Goal: Task Accomplishment & Management: Use online tool/utility

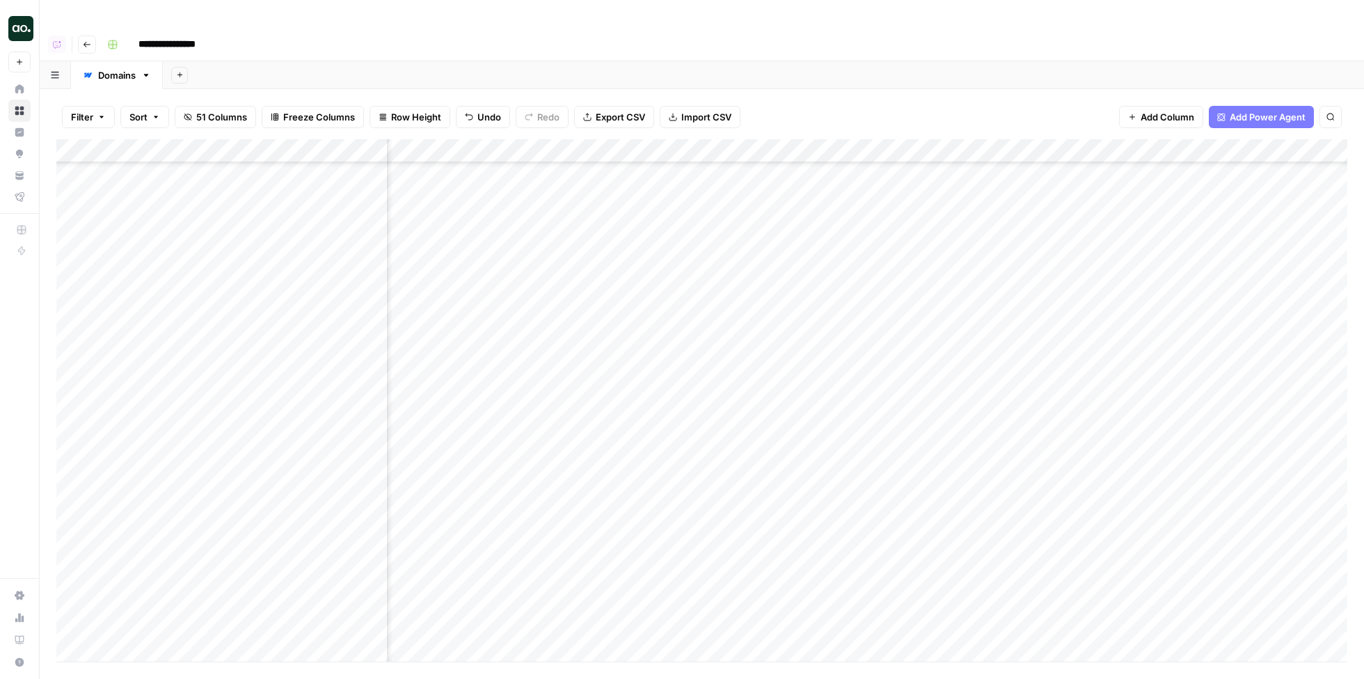
scroll to position [21134, 5099]
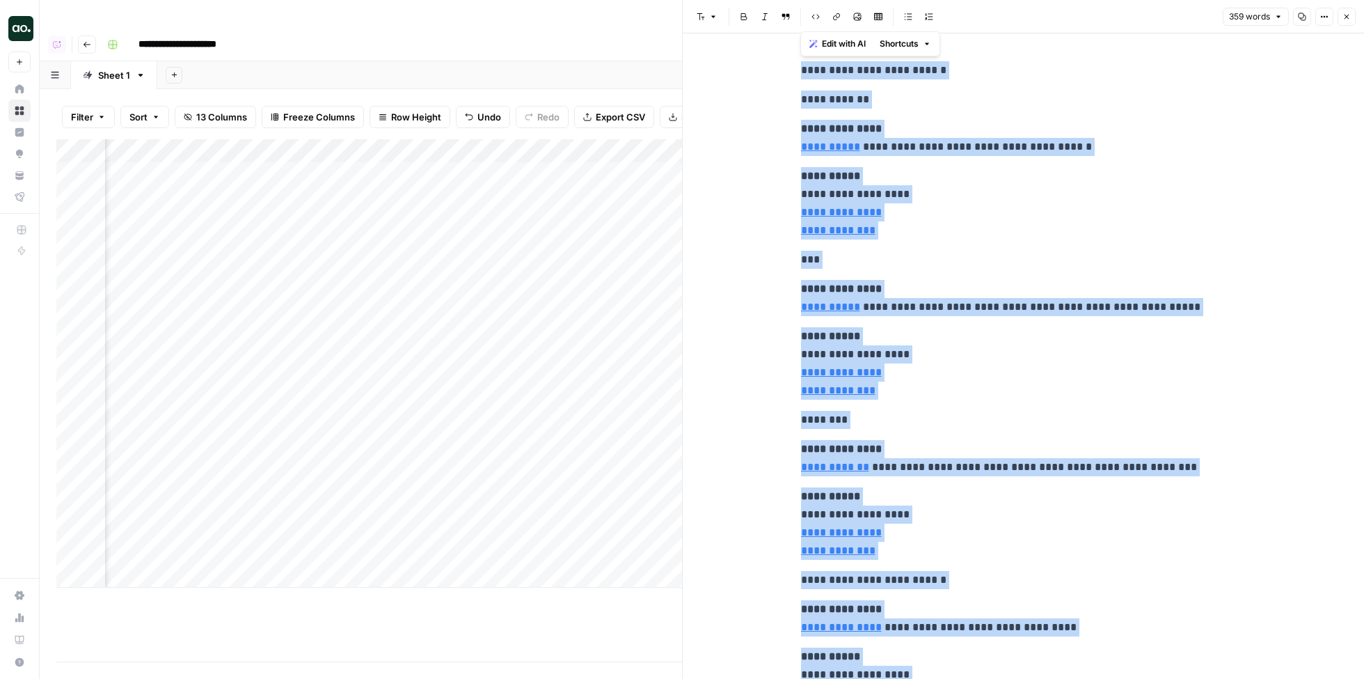
scroll to position [0, 815]
click at [1348, 9] on button "Close" at bounding box center [1347, 17] width 18 height 18
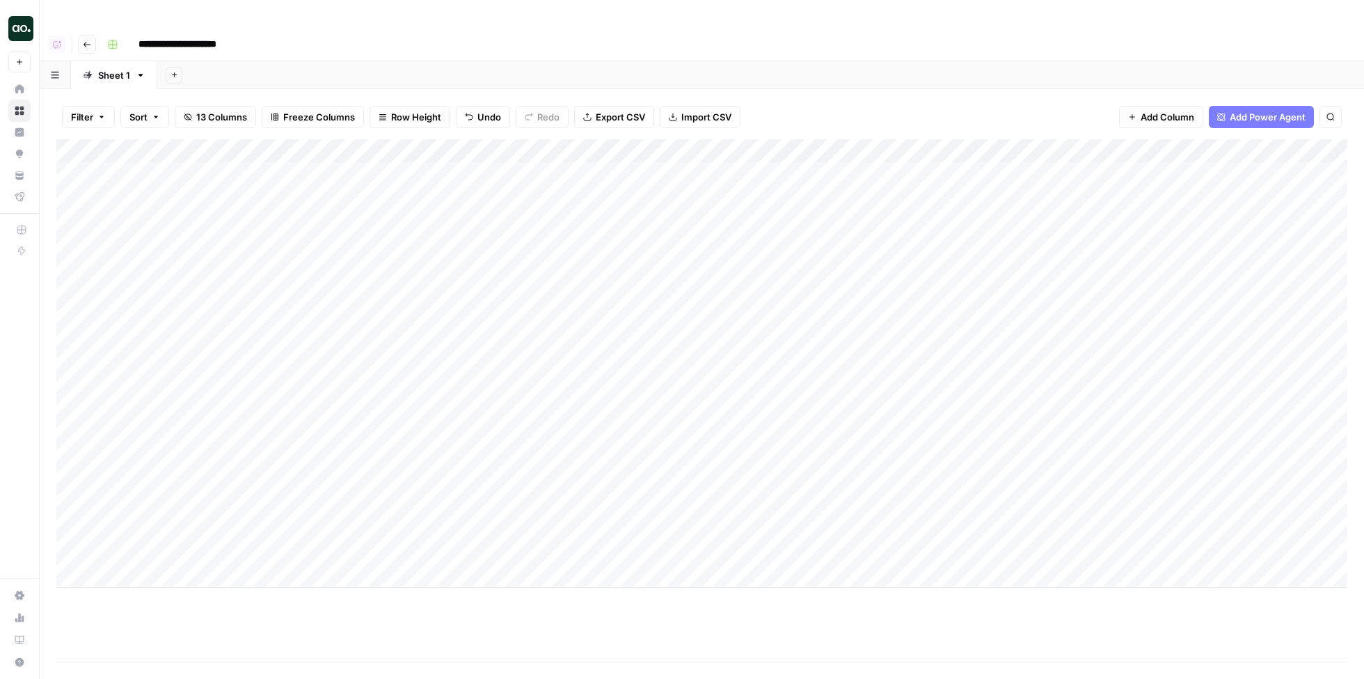
click at [233, 480] on div "Add Column" at bounding box center [701, 363] width 1291 height 448
click at [1097, 476] on div "Add Column" at bounding box center [701, 363] width 1291 height 448
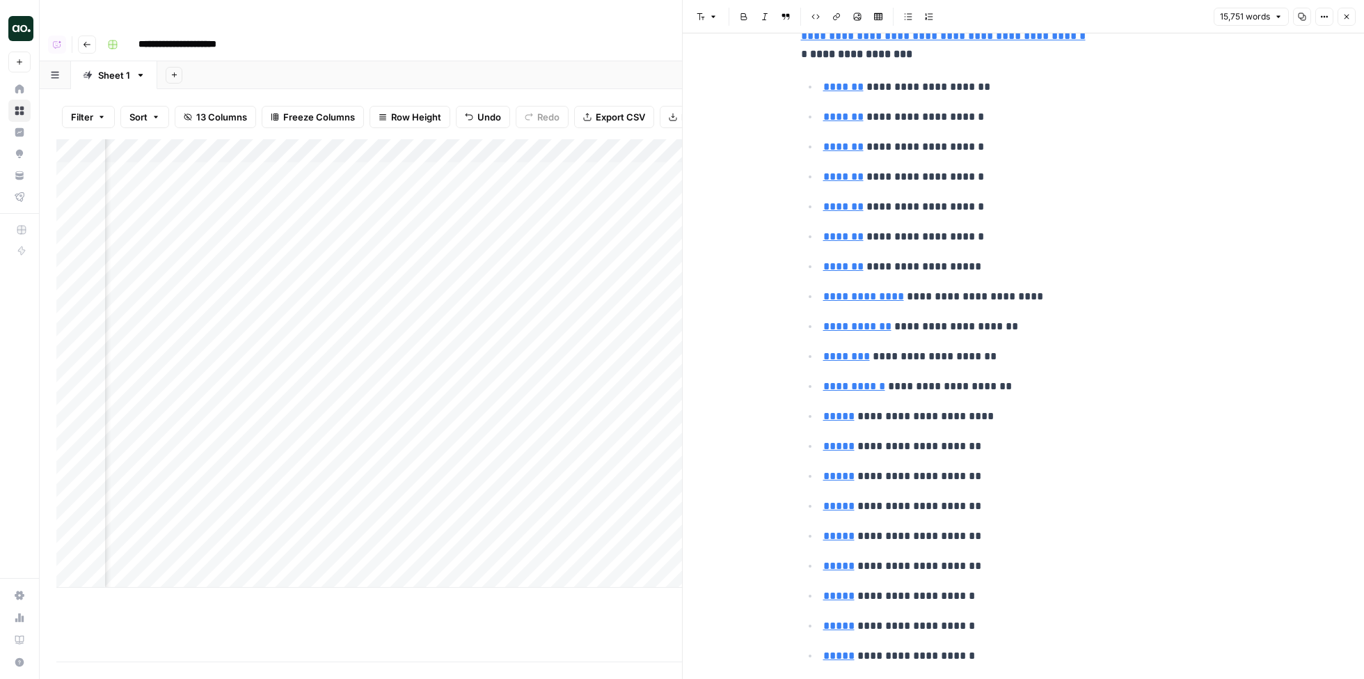
scroll to position [178, 0]
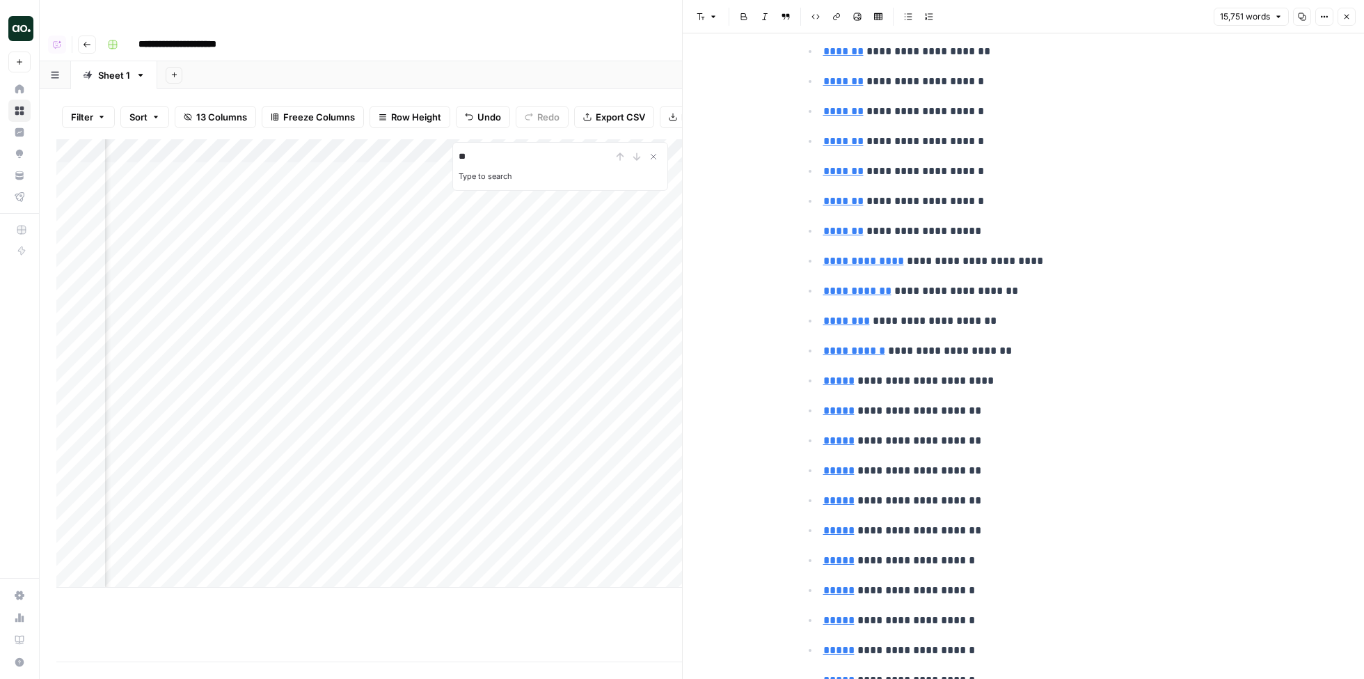
type input "**"
type input "blog"
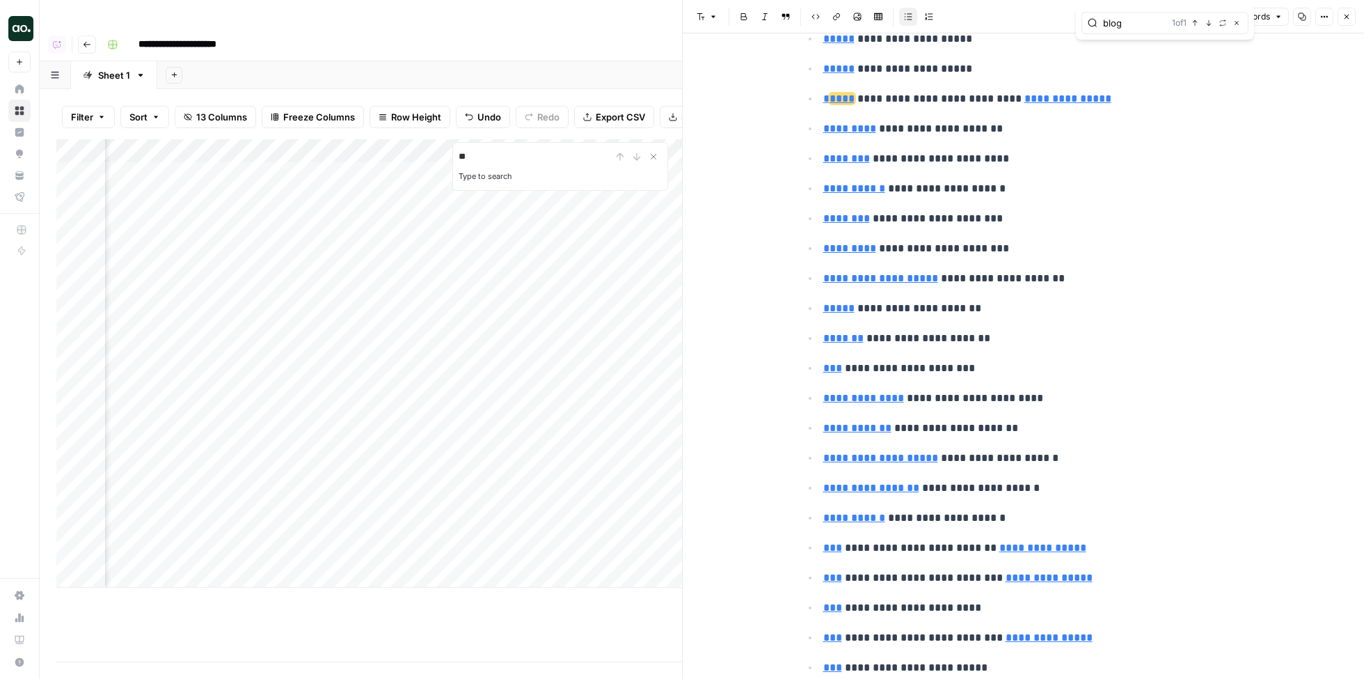
scroll to position [1416, 0]
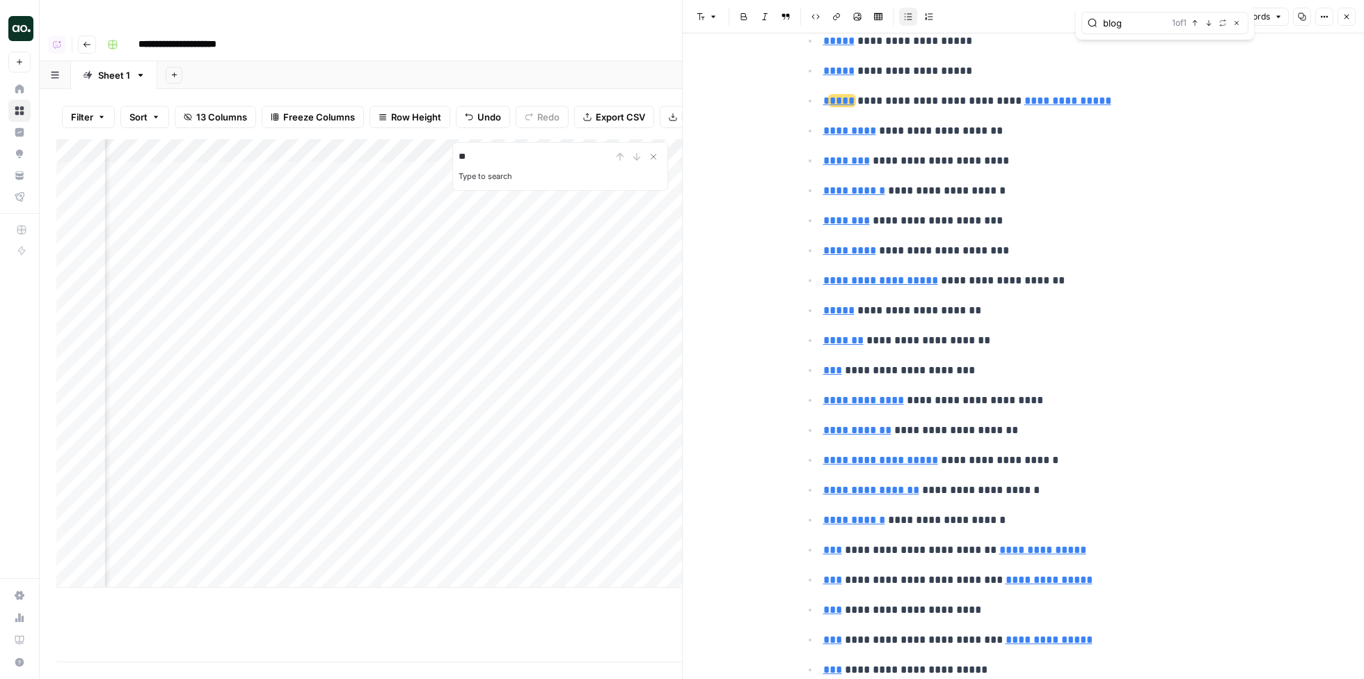
click at [835, 95] on span "****" at bounding box center [842, 100] width 25 height 10
click at [1019, 69] on link "Open in a new tab" at bounding box center [1025, 70] width 18 height 18
click at [1345, 18] on icon "button" at bounding box center [1347, 17] width 5 height 5
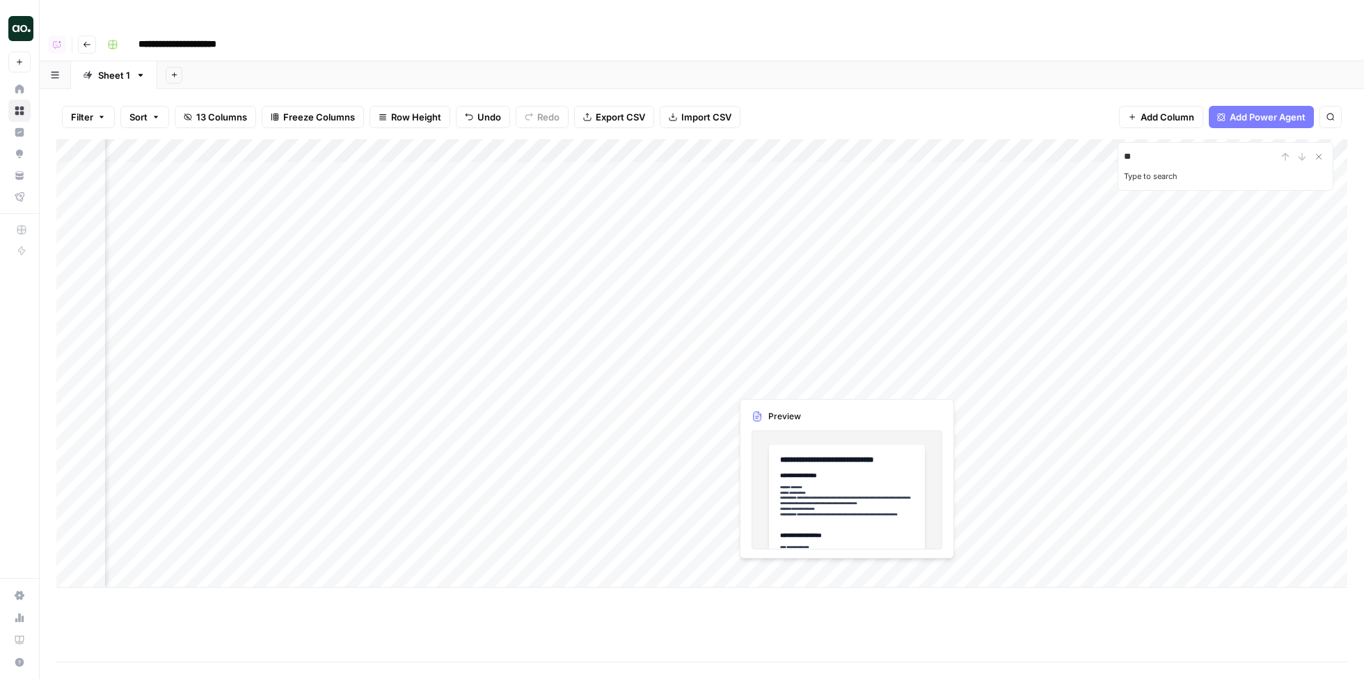
click at [842, 381] on div "Add Column" at bounding box center [701, 363] width 1291 height 448
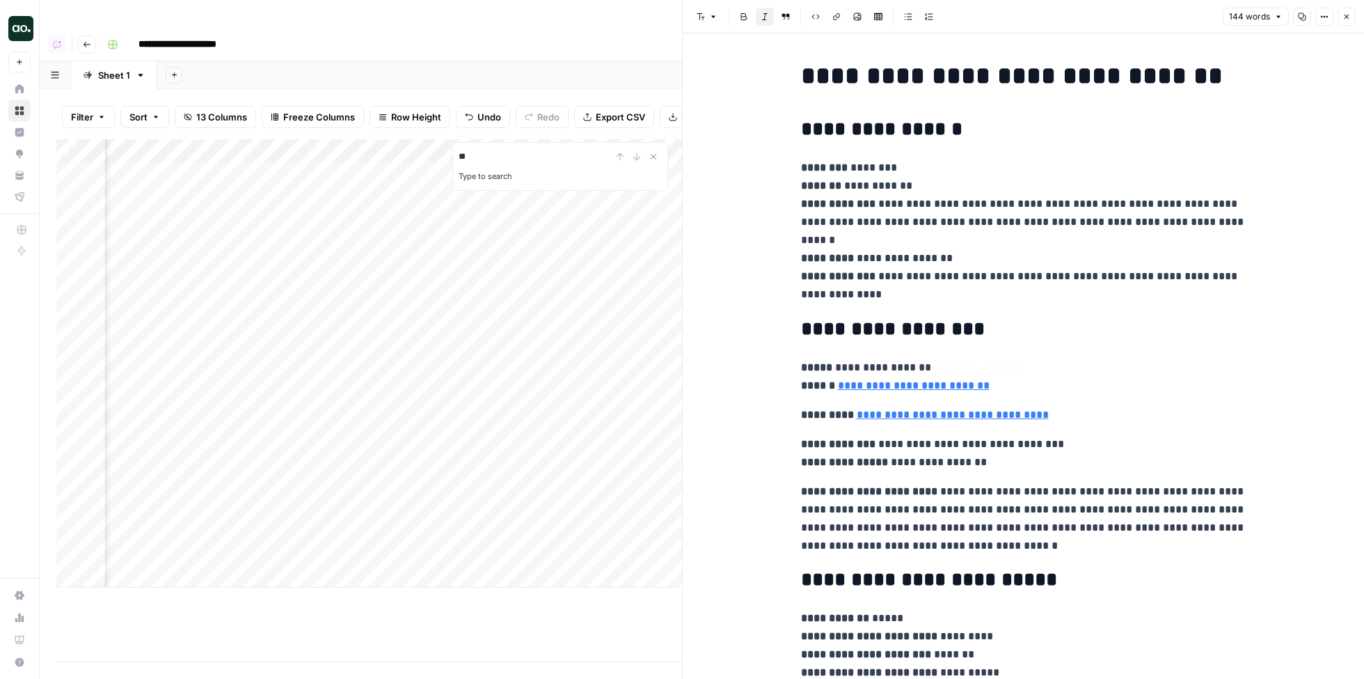
click at [993, 304] on div "**********" at bounding box center [1024, 493] width 462 height 875
type input "blog"
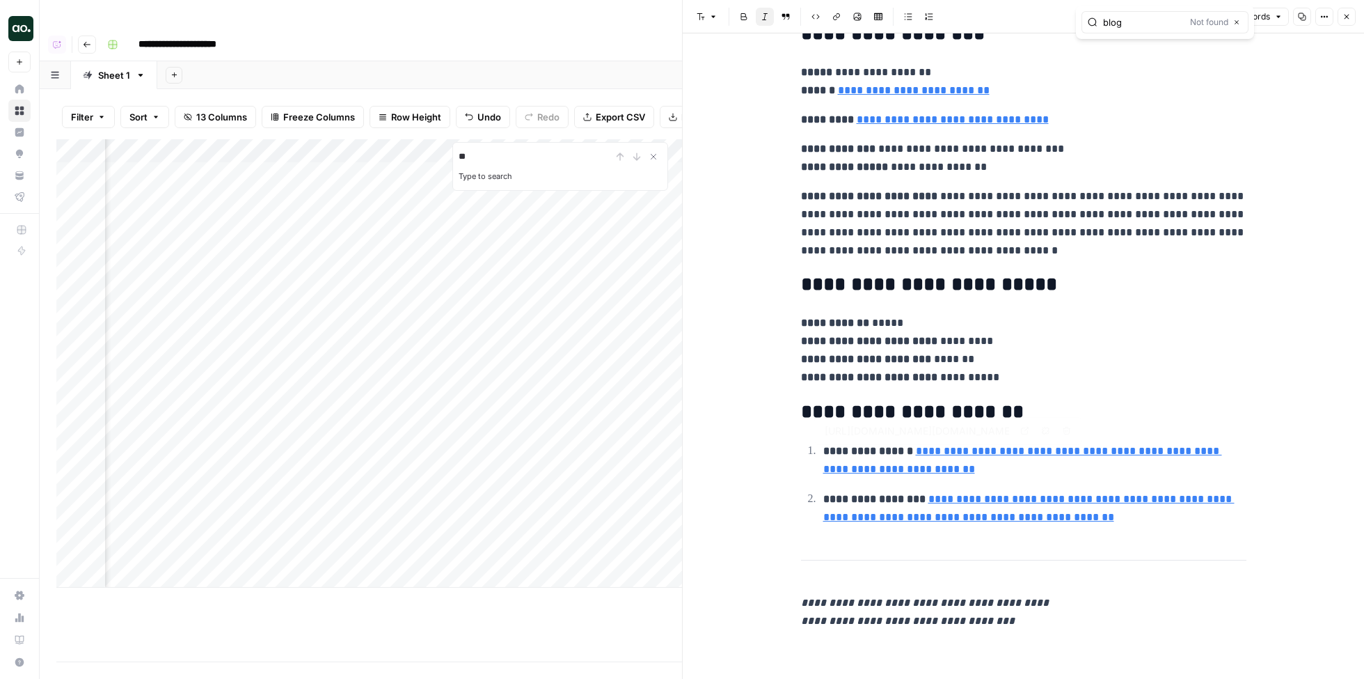
type input "https://www.semrush.com/analytics/organic/pages/?sortField=positions&db=us&q=do…"
click at [961, 518] on link "**********" at bounding box center [1029, 508] width 411 height 29
click at [1023, 478] on icon at bounding box center [1025, 478] width 8 height 8
type input "https://www.semrush.com/analytics/overview/?db=us&q=docusign.com&searchType=dom…"
click at [1348, 19] on icon "button" at bounding box center [1347, 17] width 8 height 8
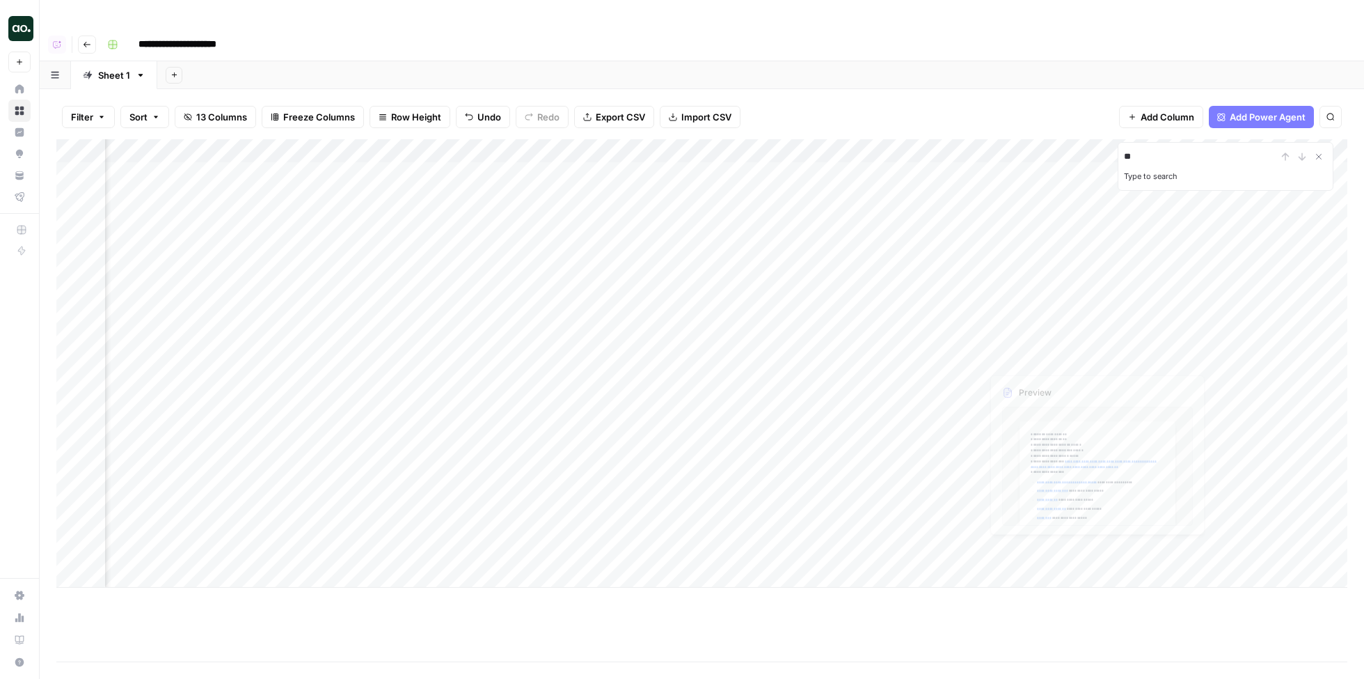
click at [1096, 380] on div "Add Column" at bounding box center [701, 363] width 1291 height 448
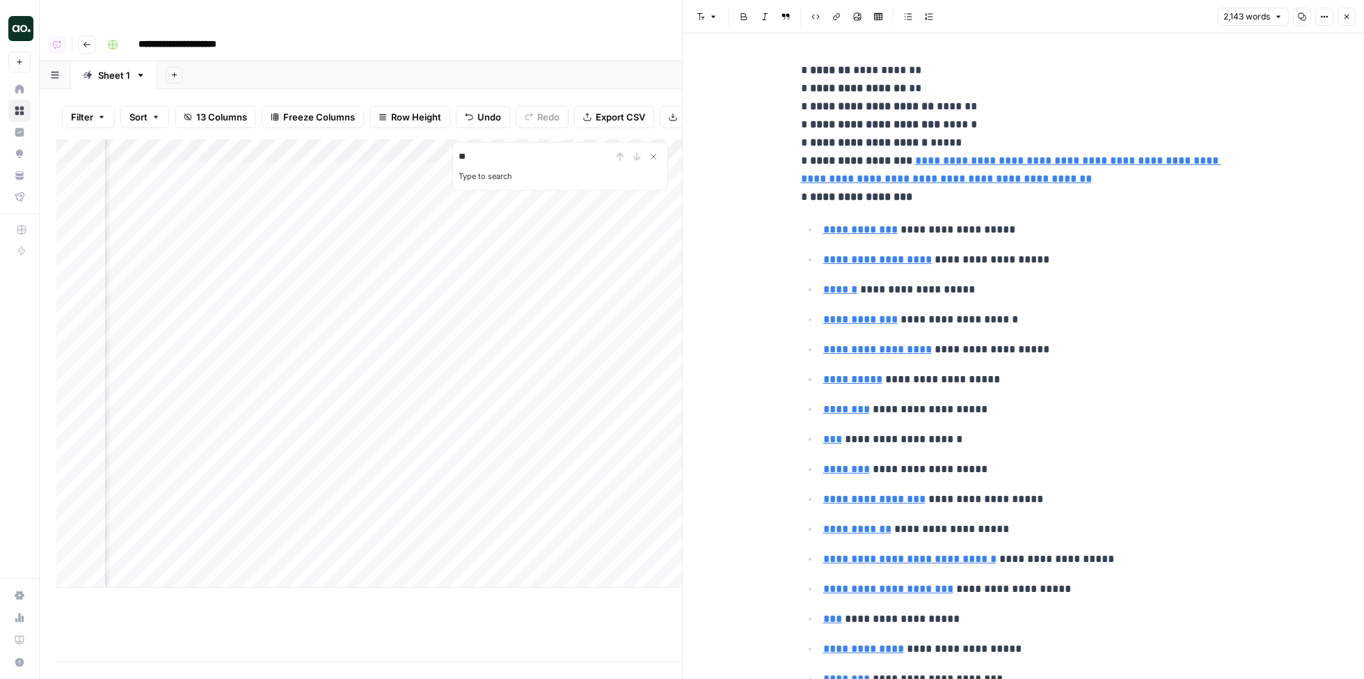
click at [1055, 281] on p "**********" at bounding box center [1035, 290] width 423 height 18
type input "blog"
click at [1140, 41] on input "blog" at bounding box center [1134, 37] width 63 height 14
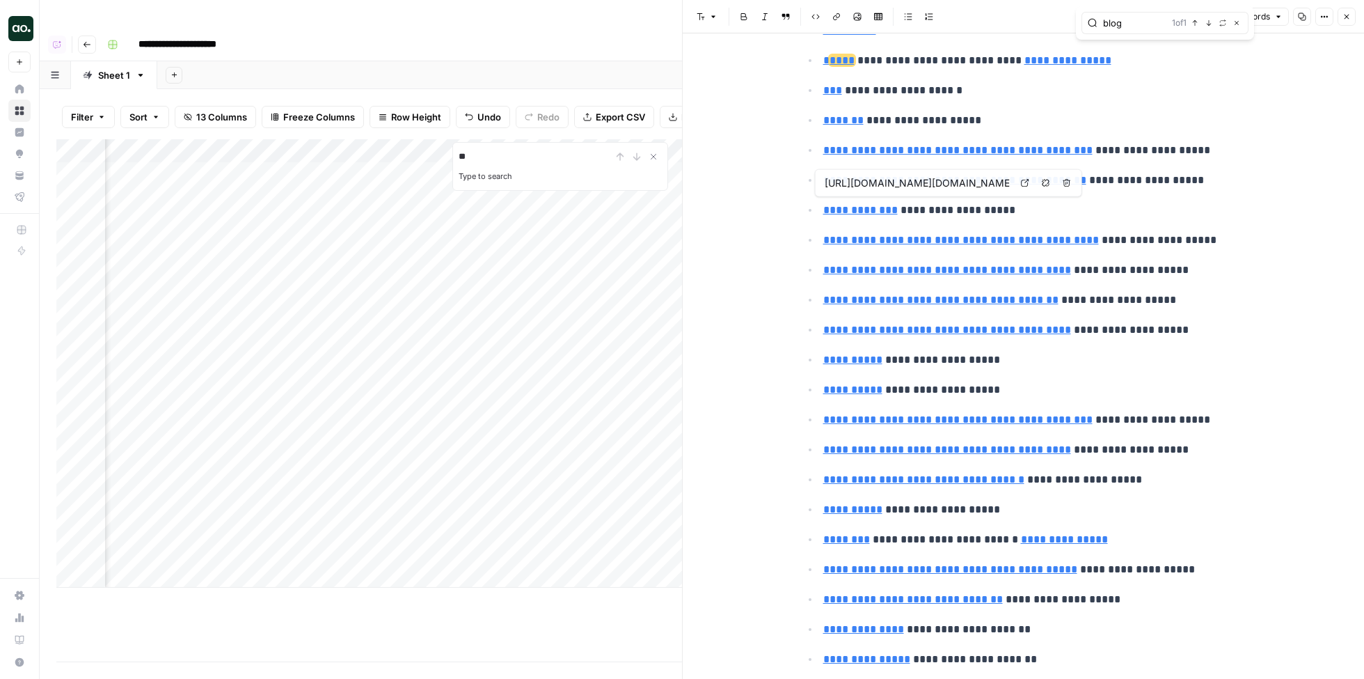
type input "https://www.semrush.com/analytics/organic/pages/?sortField=positions&db=us&q=ds…"
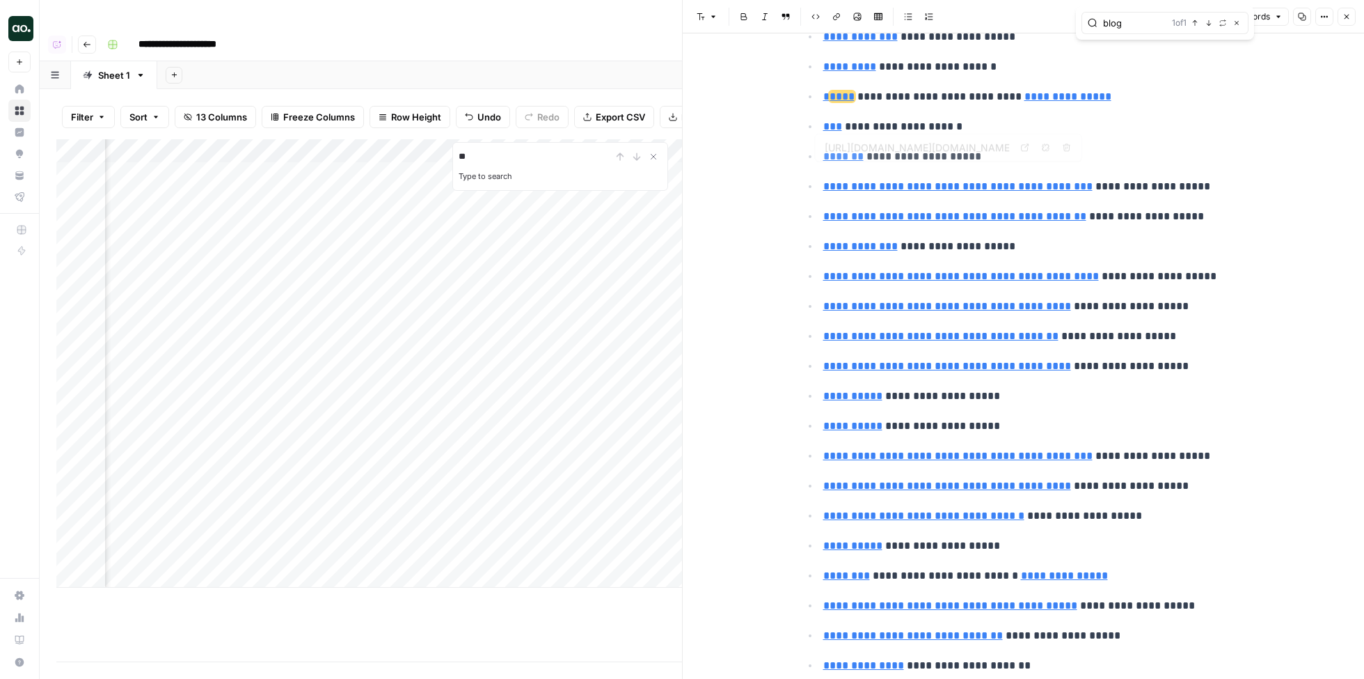
scroll to position [879, 0]
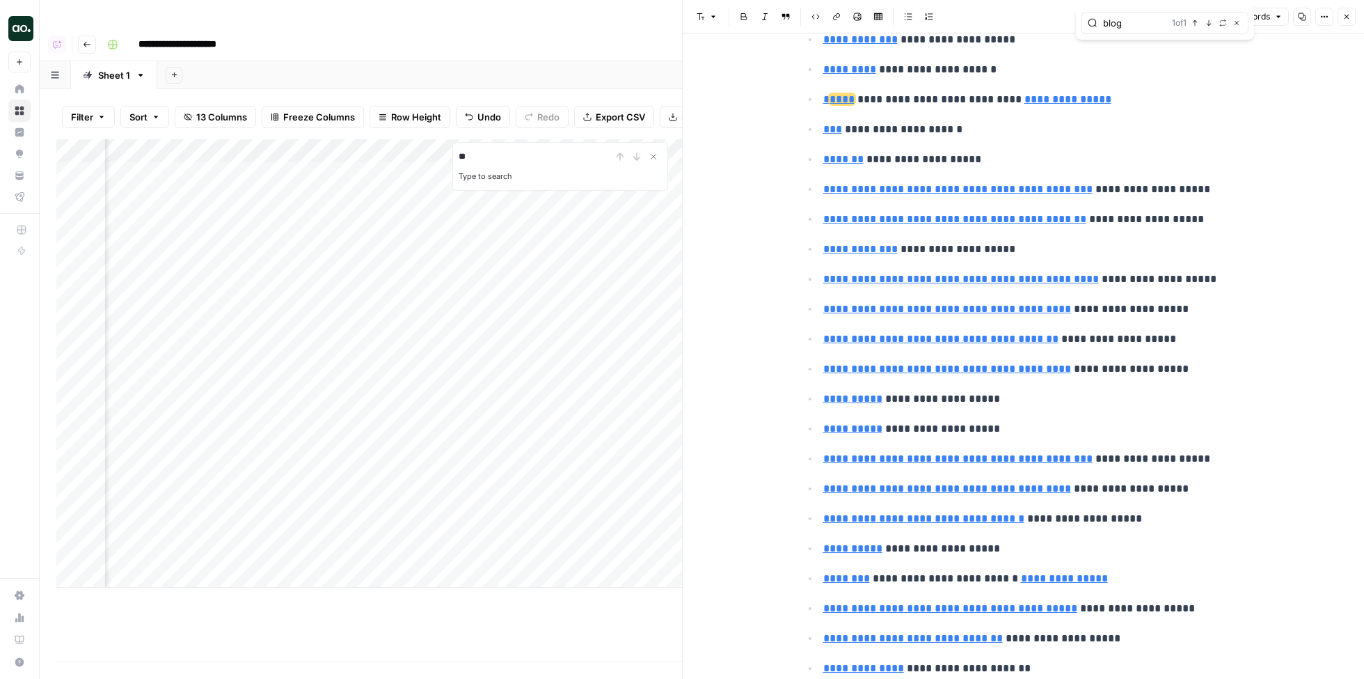
type input "https://www.semrush.com/analytics/organic/pages/?sortField=positions&db=us&q=ww…"
click at [1023, 71] on icon at bounding box center [1025, 73] width 8 height 8
click at [1346, 15] on icon "button" at bounding box center [1347, 17] width 8 height 8
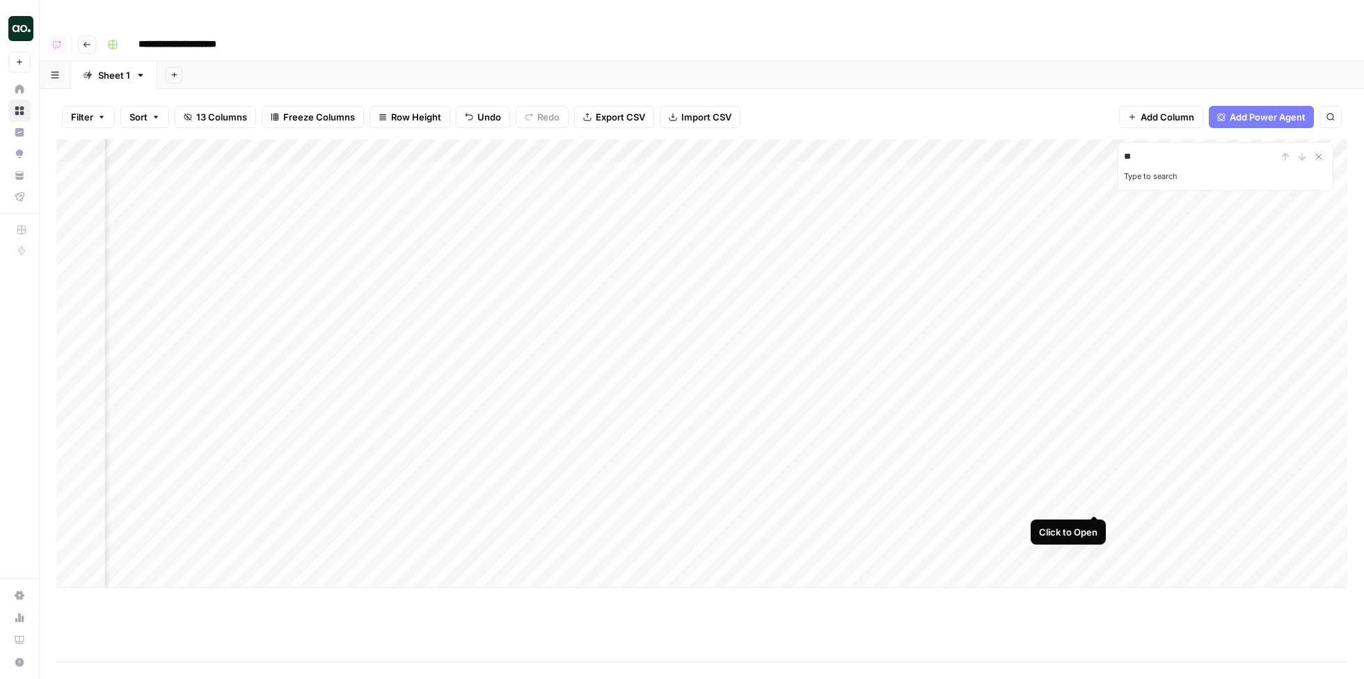
click at [1100, 500] on div "Add Column" at bounding box center [701, 363] width 1291 height 448
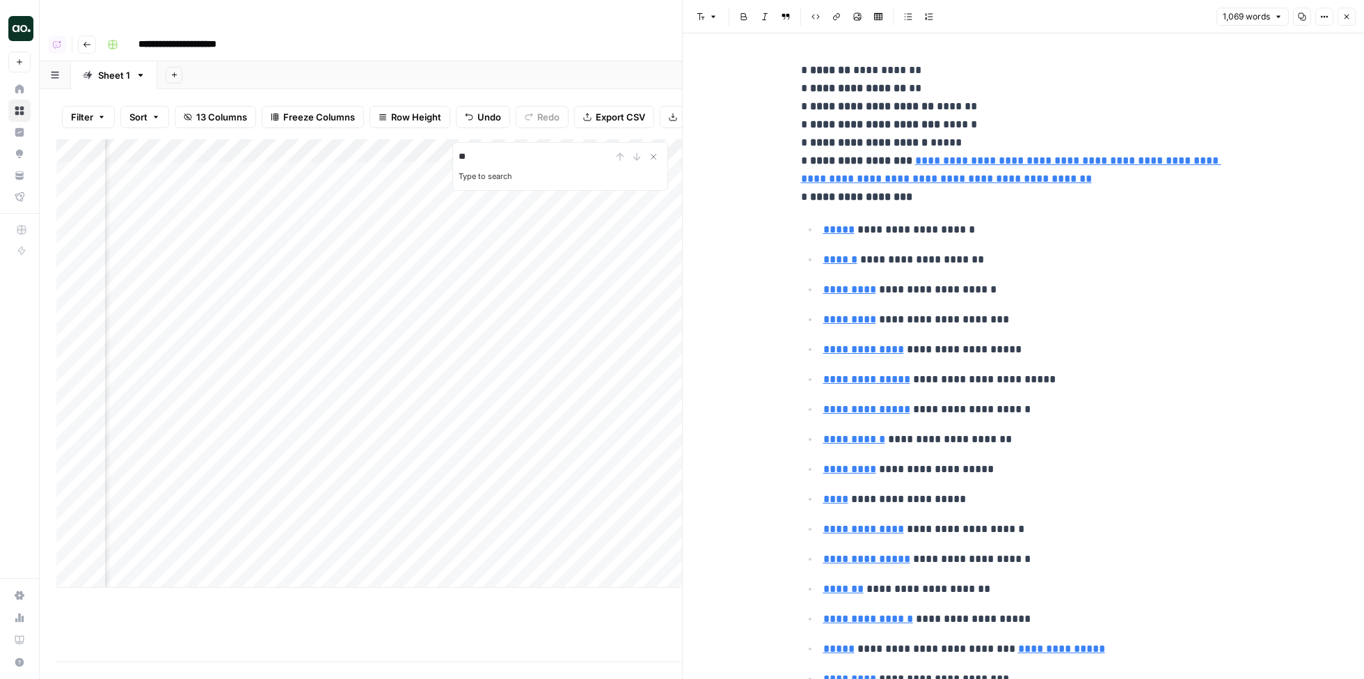
click at [1027, 316] on p "**********" at bounding box center [1035, 319] width 423 height 18
type input "blog"
type input "https://www.semrush.com/analytics/organic/pages/?sortField=positions&db=us&q=ww…"
type input "blog"
click at [835, 643] on span "****" at bounding box center [842, 648] width 25 height 10
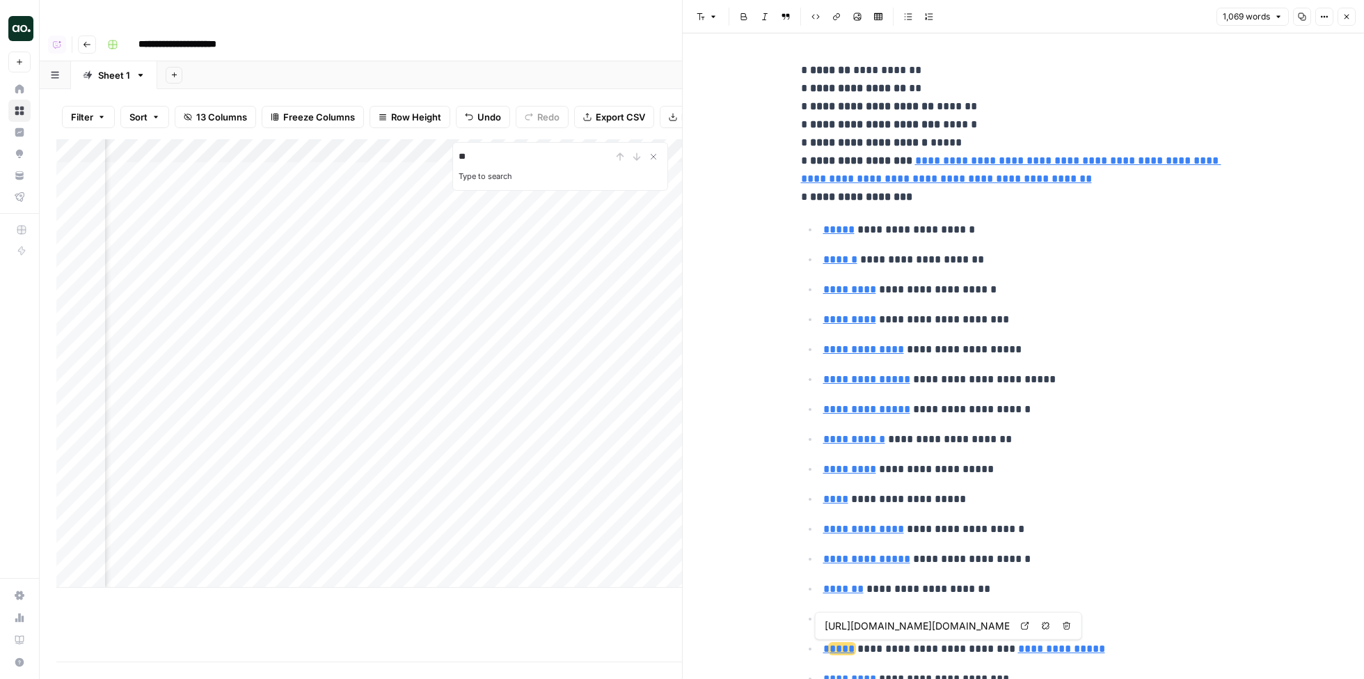
click at [1028, 631] on link "Open in a new tab" at bounding box center [1025, 626] width 18 height 18
type input "https://www.semrush.com/analytics/organic/pages/?sortField=positions&db=us&q=do…"
click at [1346, 16] on icon "button" at bounding box center [1347, 17] width 5 height 5
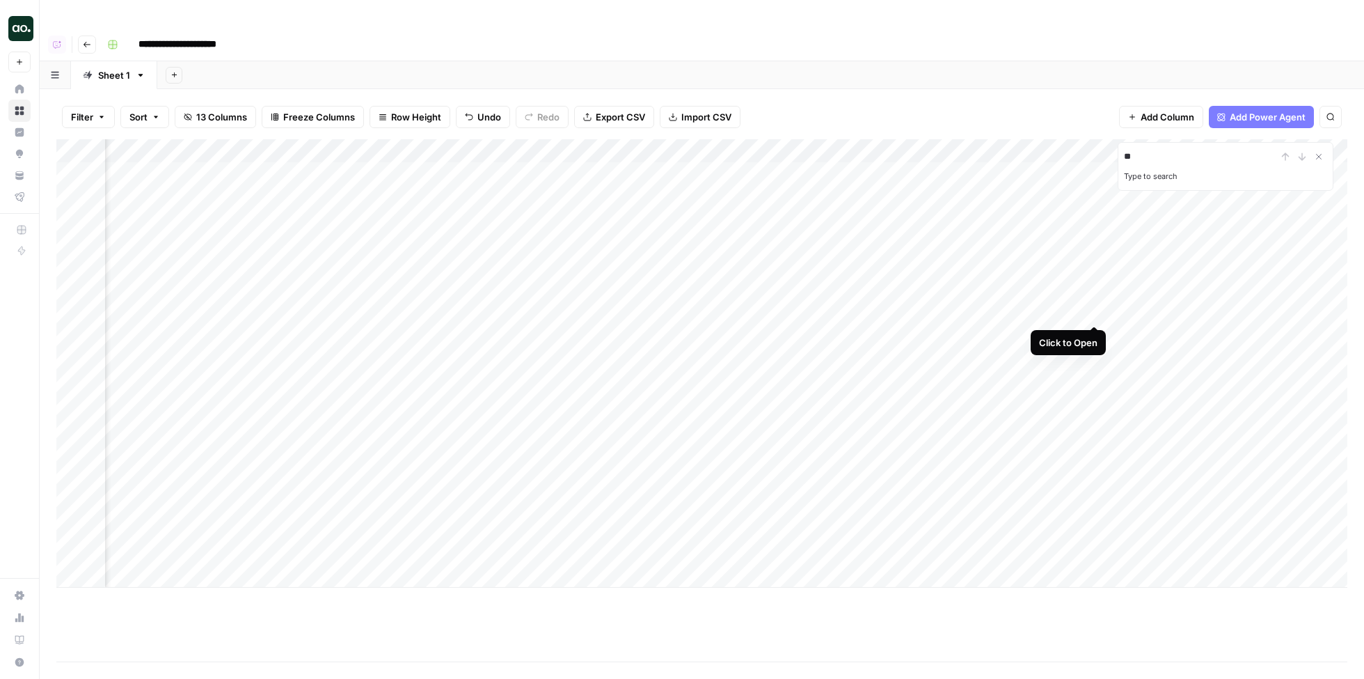
click at [1092, 311] on div "Add Column" at bounding box center [701, 363] width 1291 height 448
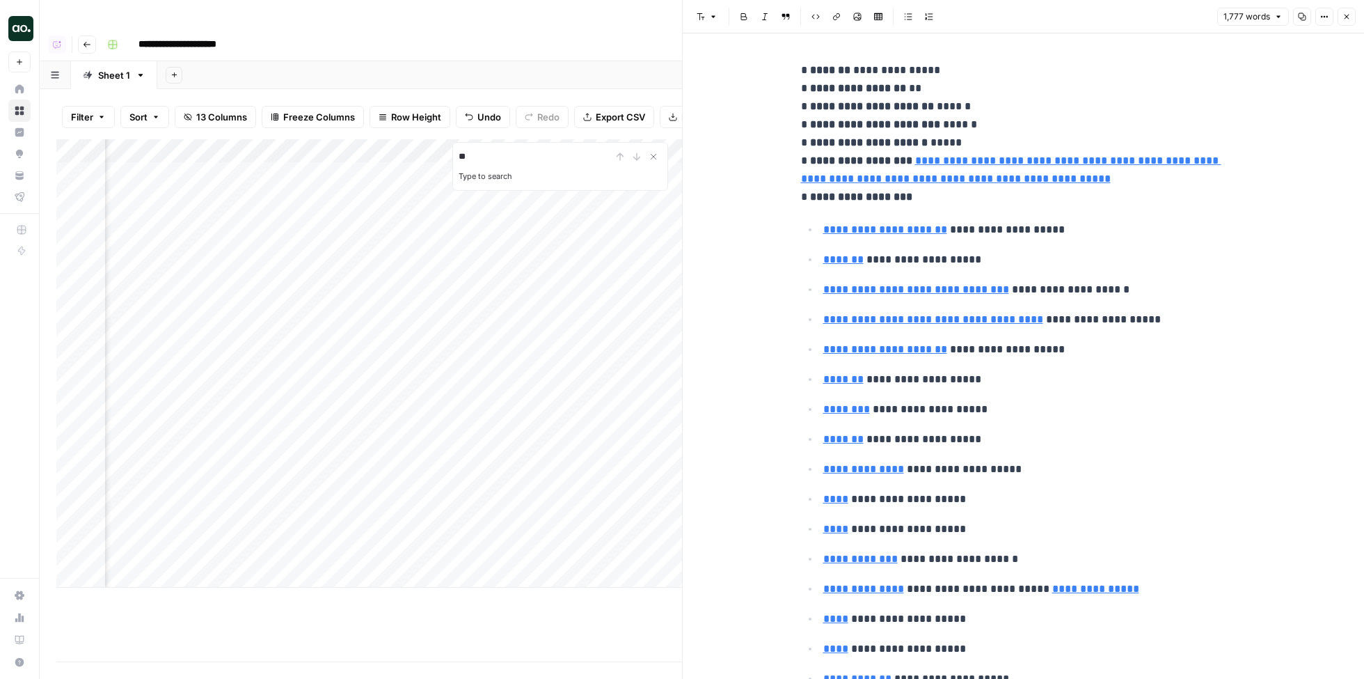
click at [1017, 230] on p "**********" at bounding box center [1035, 230] width 423 height 18
type input "blog"
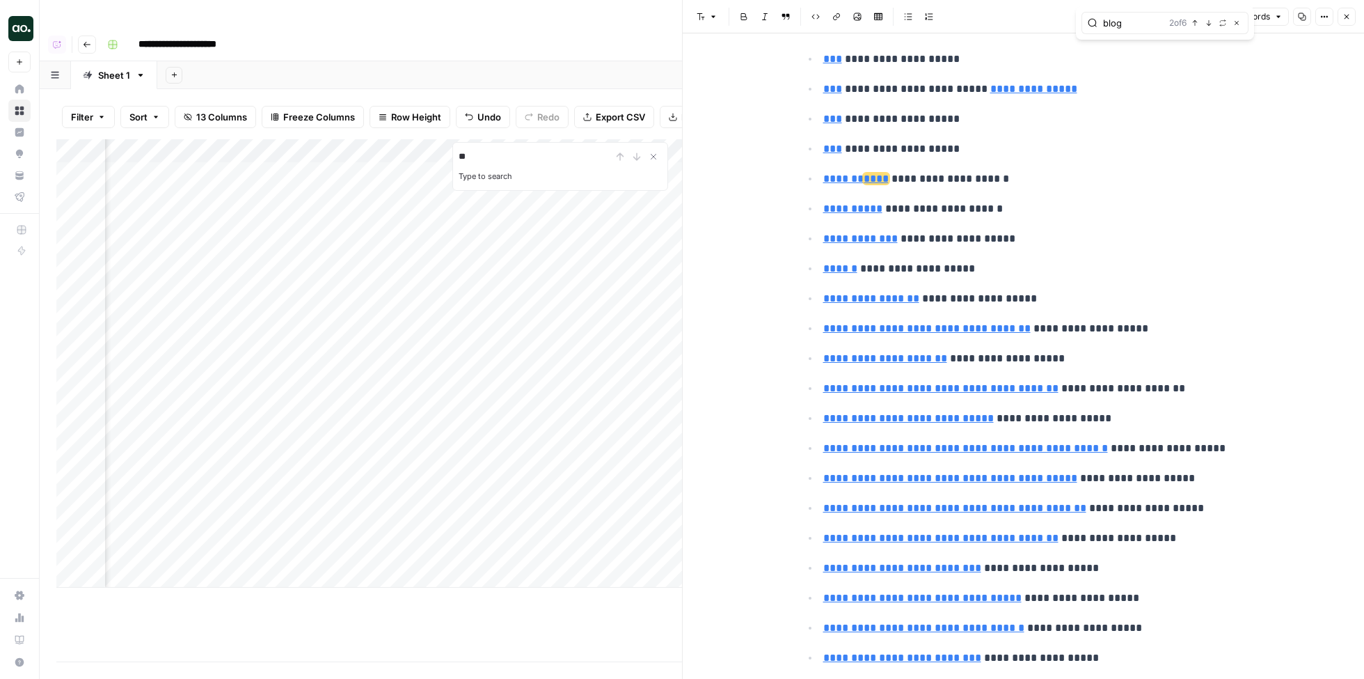
scroll to position [1957, 0]
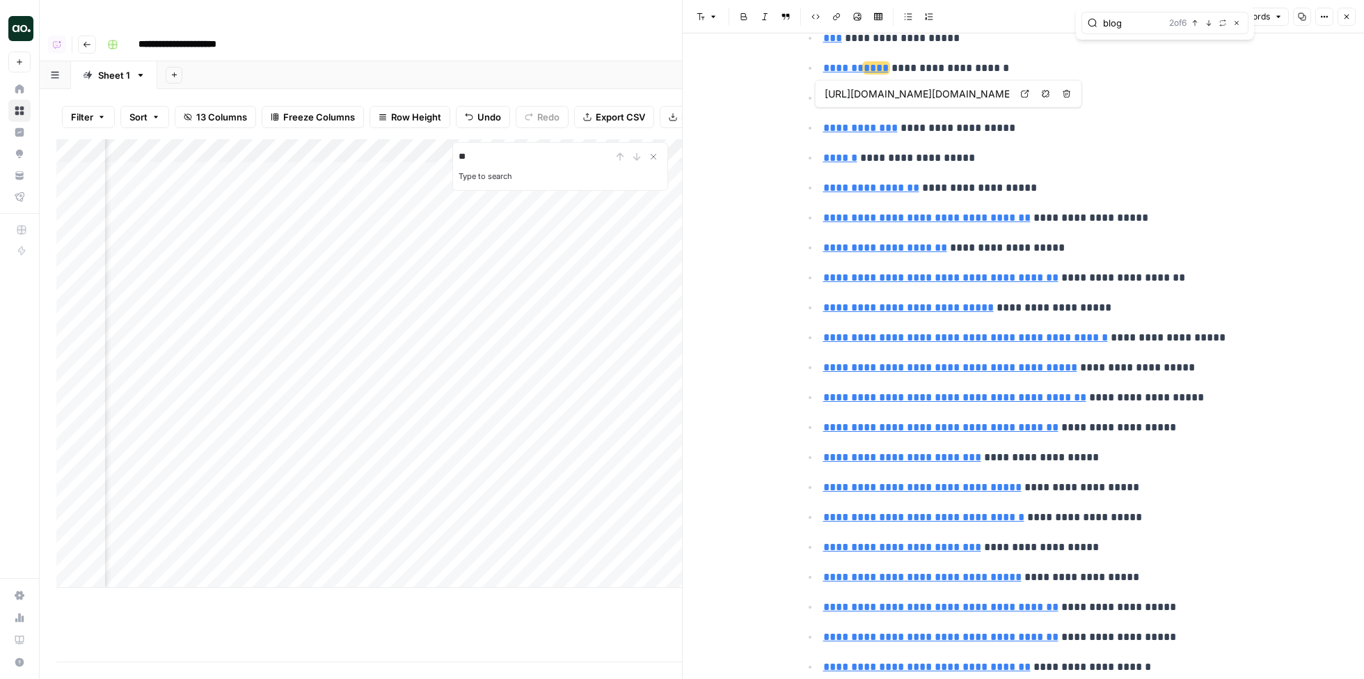
type input "https://www.semrush.com/analytics/organic/pages/?sortField=positions&db=us&q=ww…"
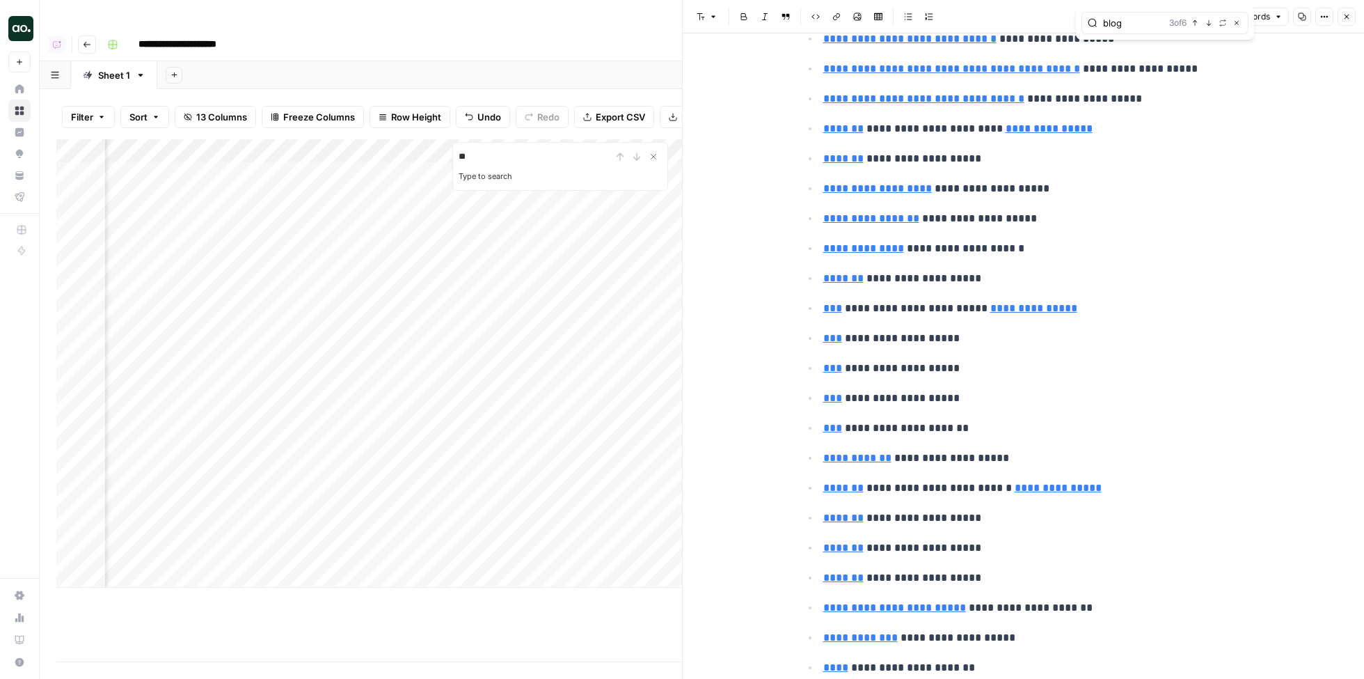
type input "https://www.semrush.com/analytics/organic/pages/?sortField=positions&db=us&q=un…"
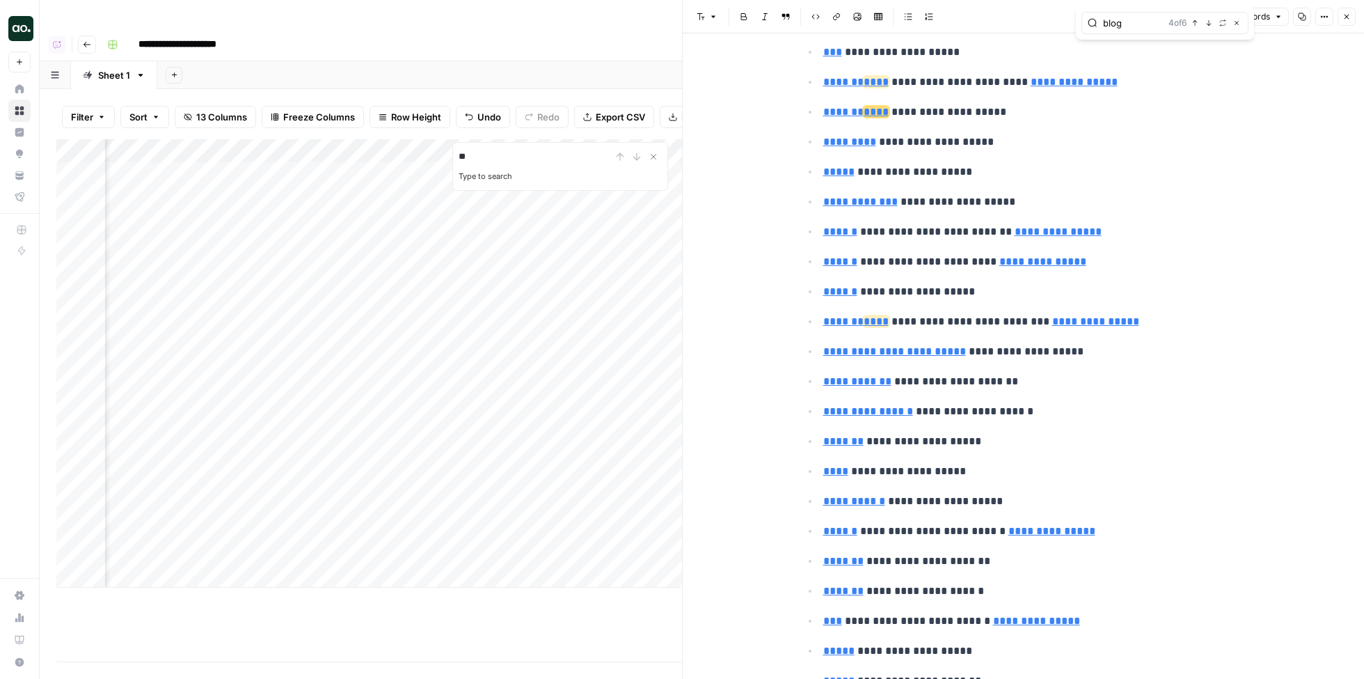
scroll to position [3769, 0]
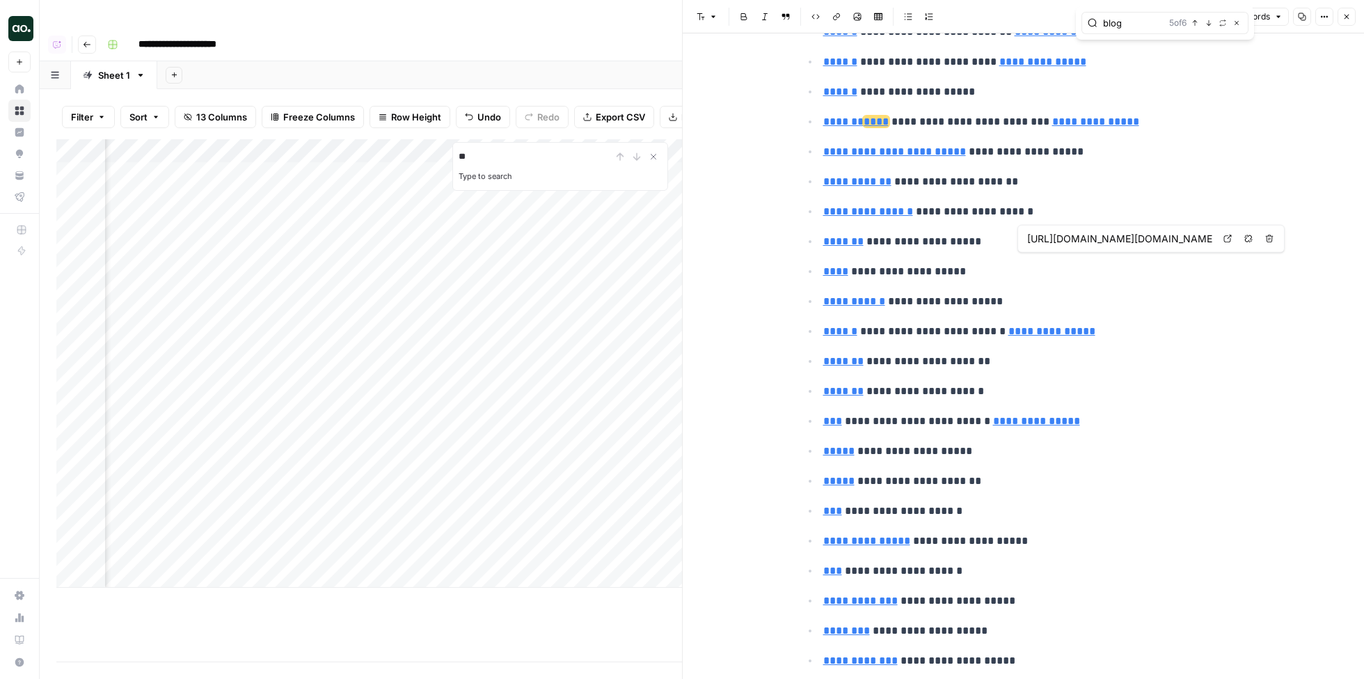
type input "https://www.semrush.com/analytics/overview/?db=us&q=developers.ringcentral.com%…"
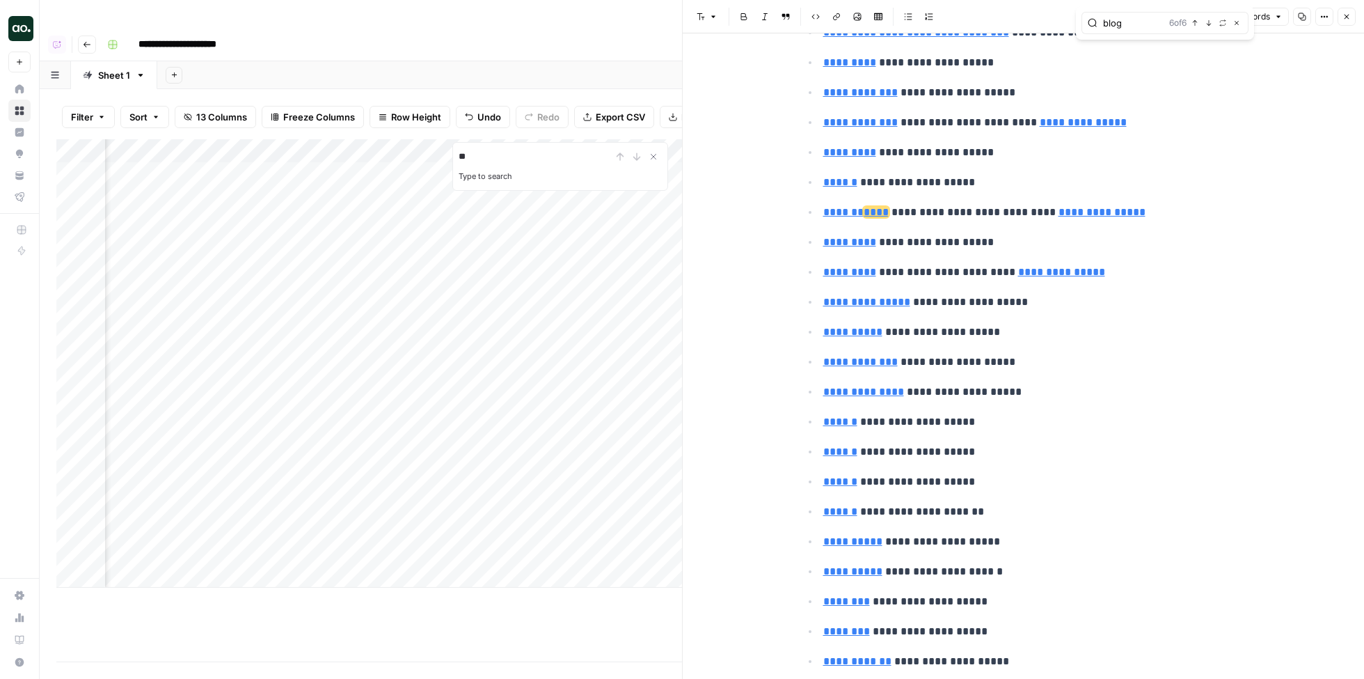
scroll to position [7507, 0]
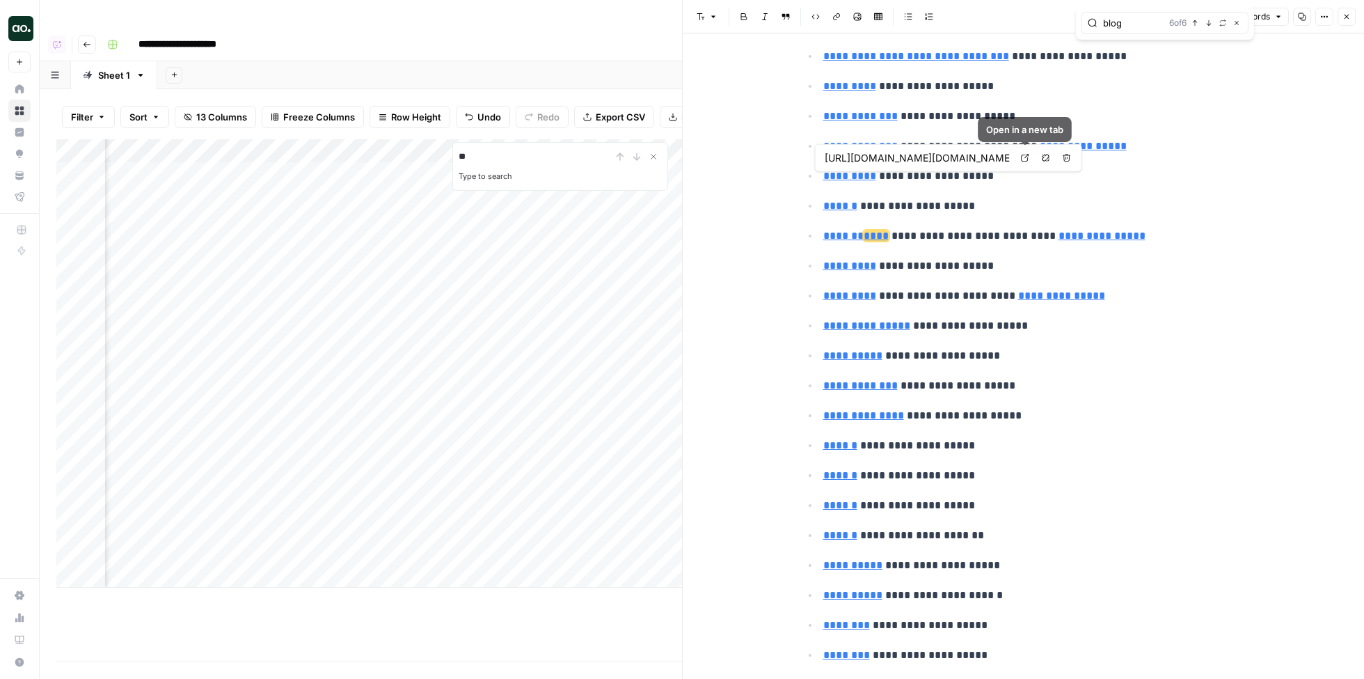
click at [1022, 154] on icon at bounding box center [1025, 158] width 8 height 8
